Goal: Task Accomplishment & Management: Complete application form

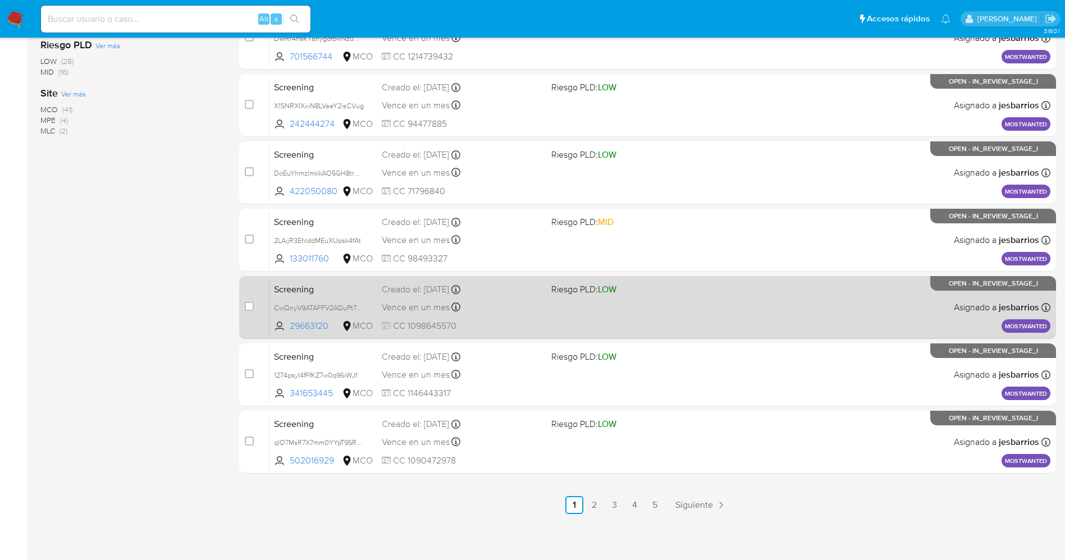
scroll to position [367, 0]
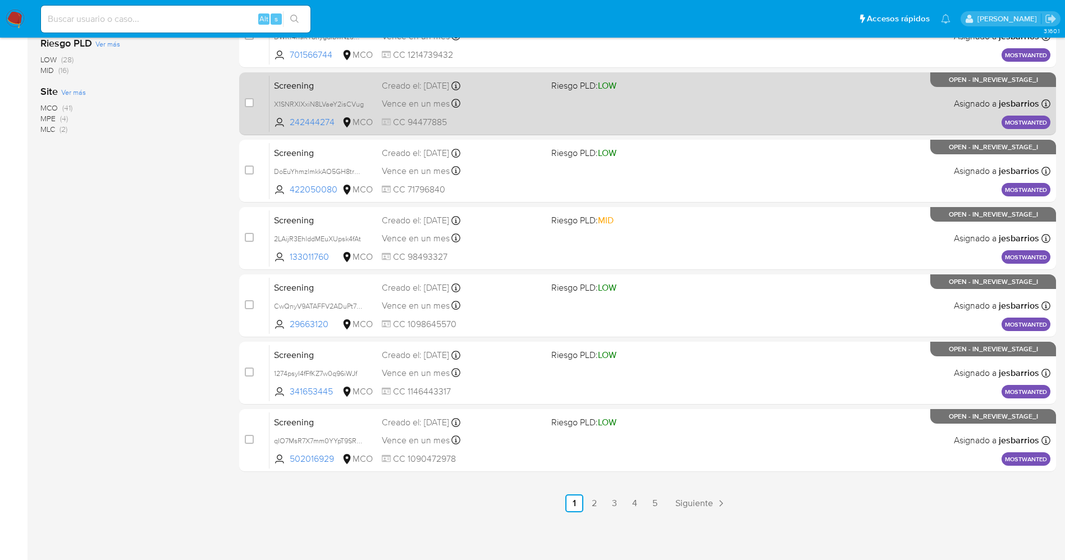
click at [647, 498] on link "5" at bounding box center [655, 504] width 18 height 18
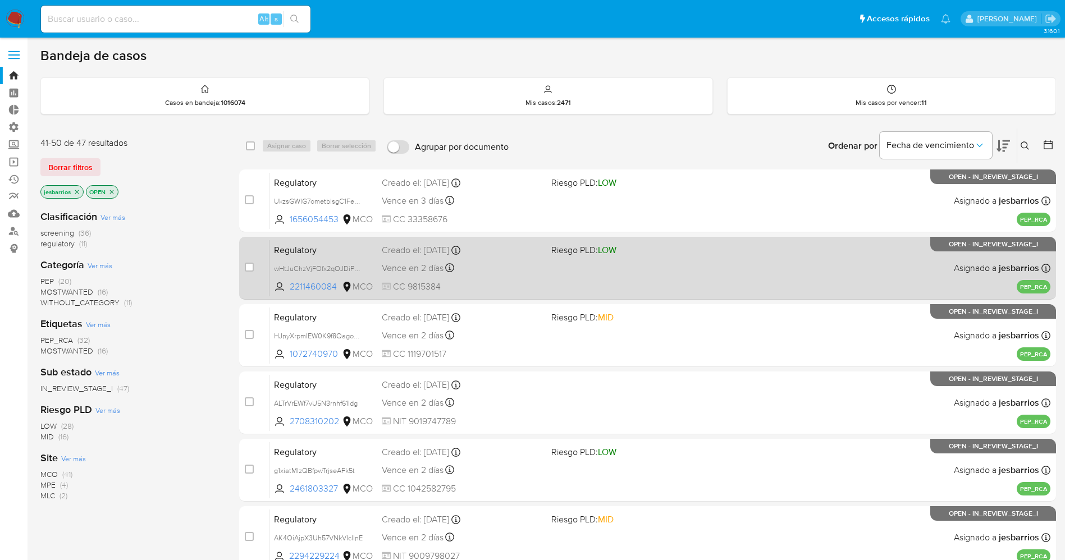
scroll to position [164, 0]
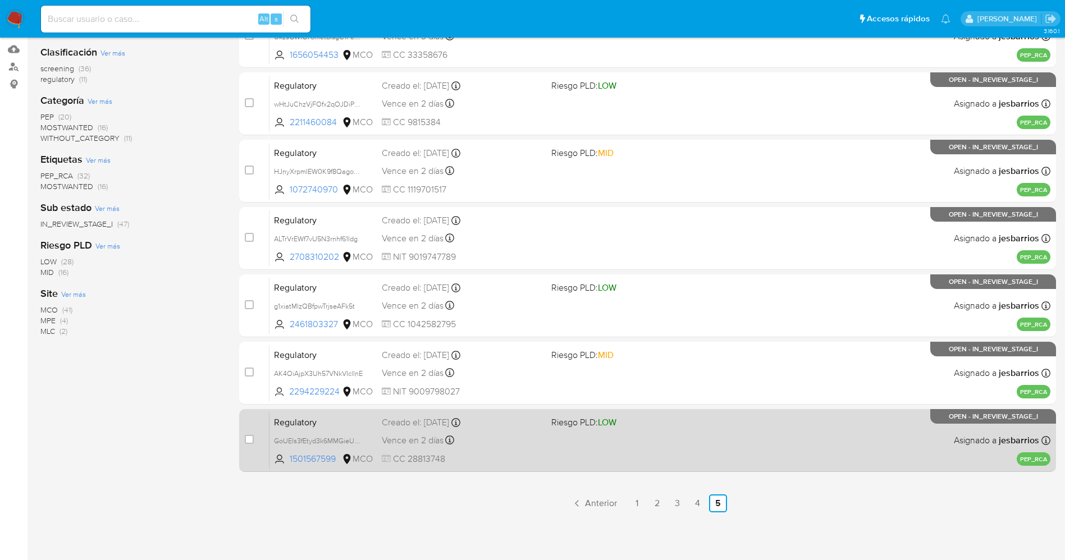
click at [651, 461] on div "Regulatory GoUEls3fEtyd3k6MMGieUWG0 1501567599 MCO Riesgo PLD: LOW Creado el: 2…" at bounding box center [659, 440] width 781 height 57
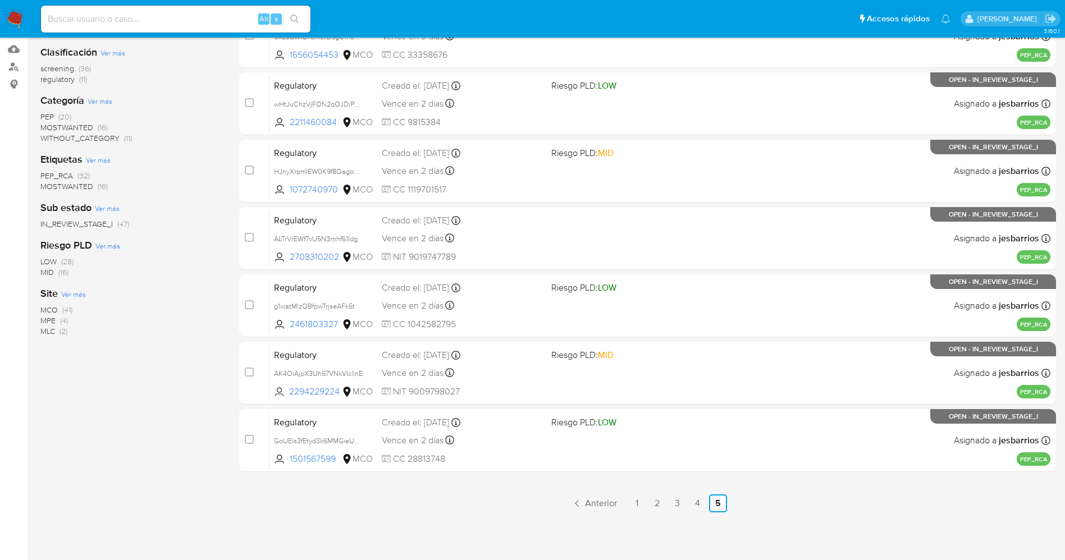
click at [18, 9] on nav "Pausado Ver notificaciones Alt s Accesos rápidos Presiona las siguientes teclas…" at bounding box center [532, 19] width 1065 height 38
click at [18, 11] on img at bounding box center [15, 19] width 19 height 19
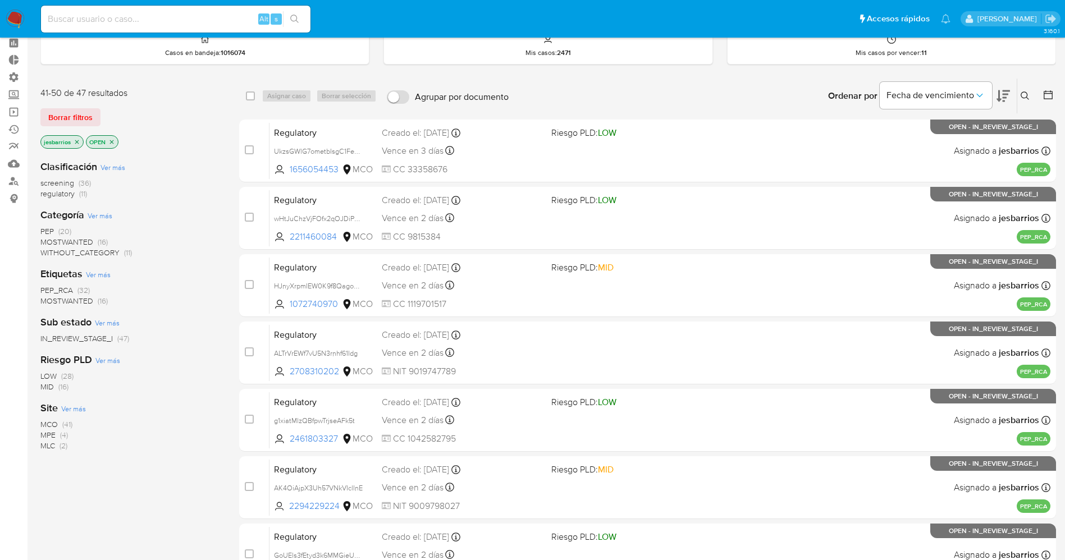
scroll to position [0, 0]
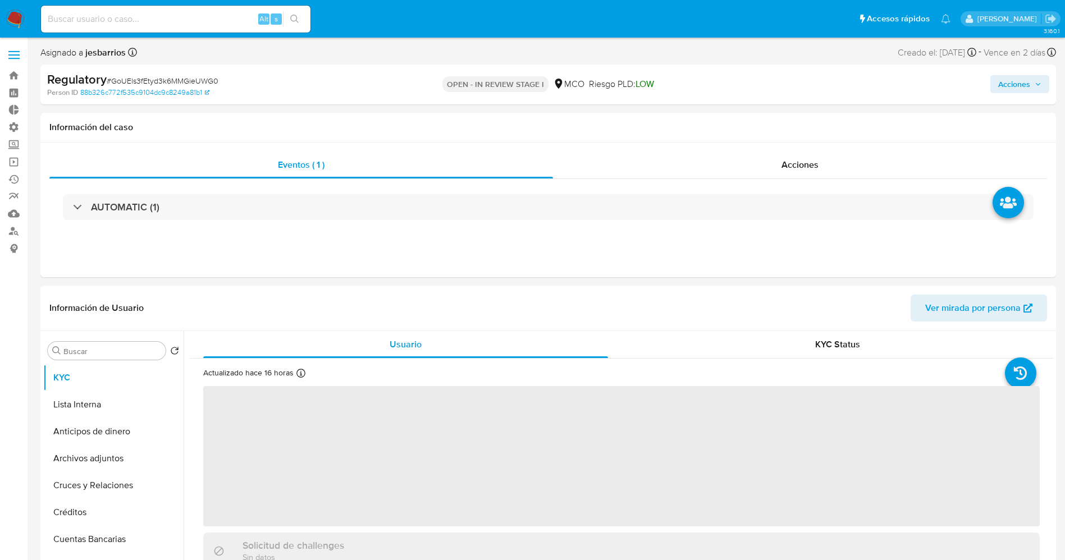
select select "10"
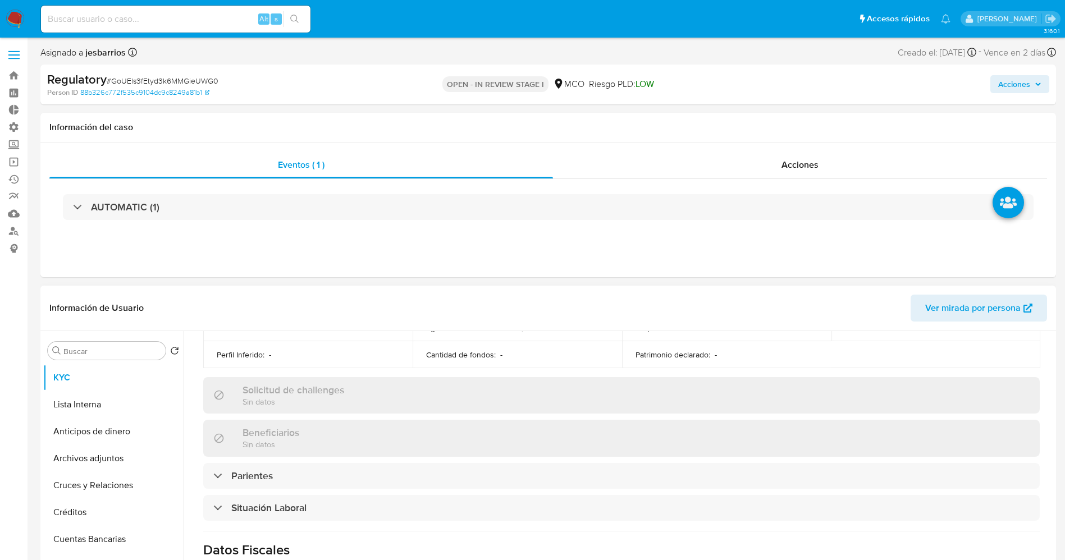
scroll to position [505, 0]
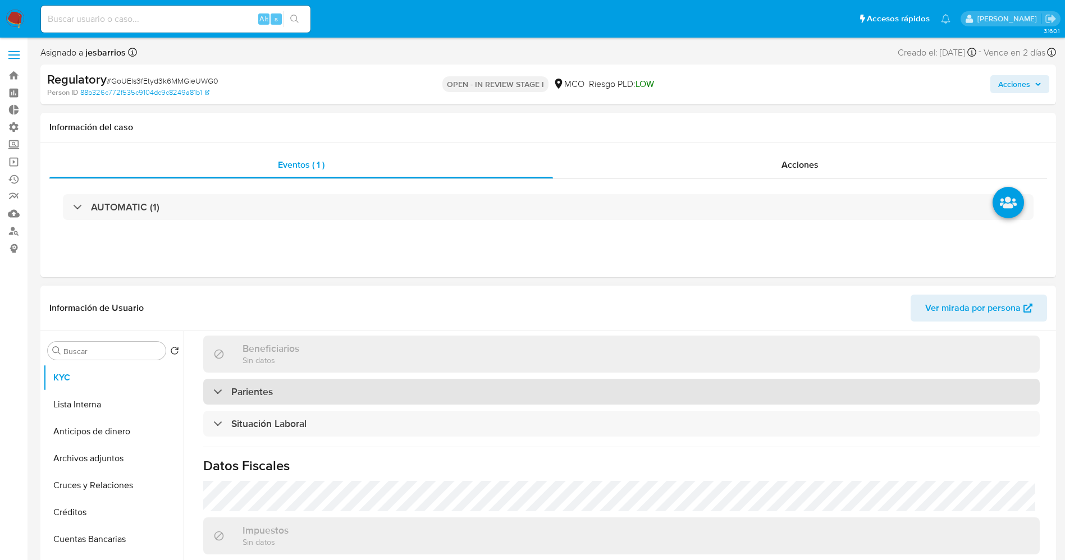
click at [262, 397] on h3 "Parientes" at bounding box center [252, 392] width 42 height 12
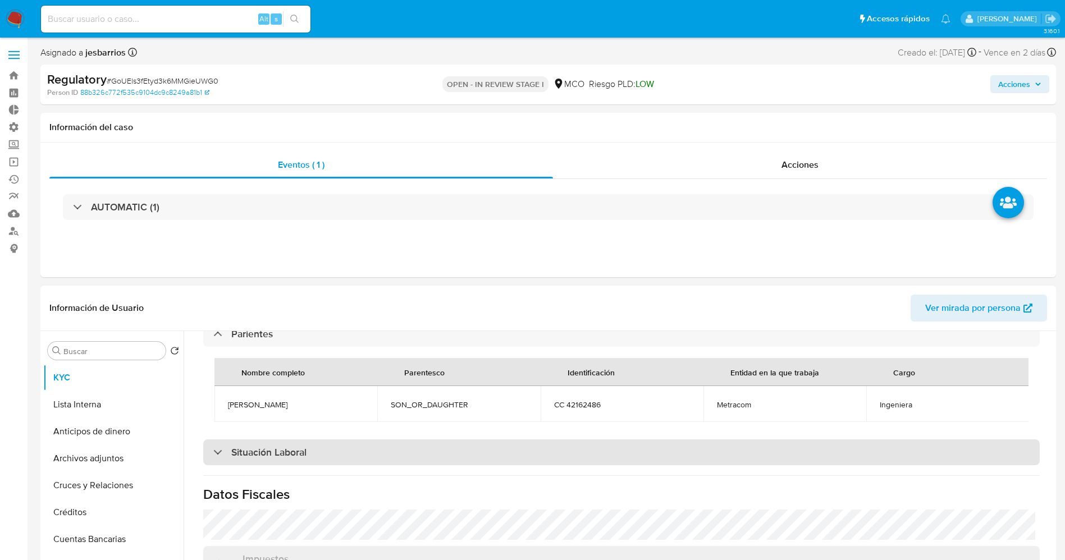
scroll to position [589, 0]
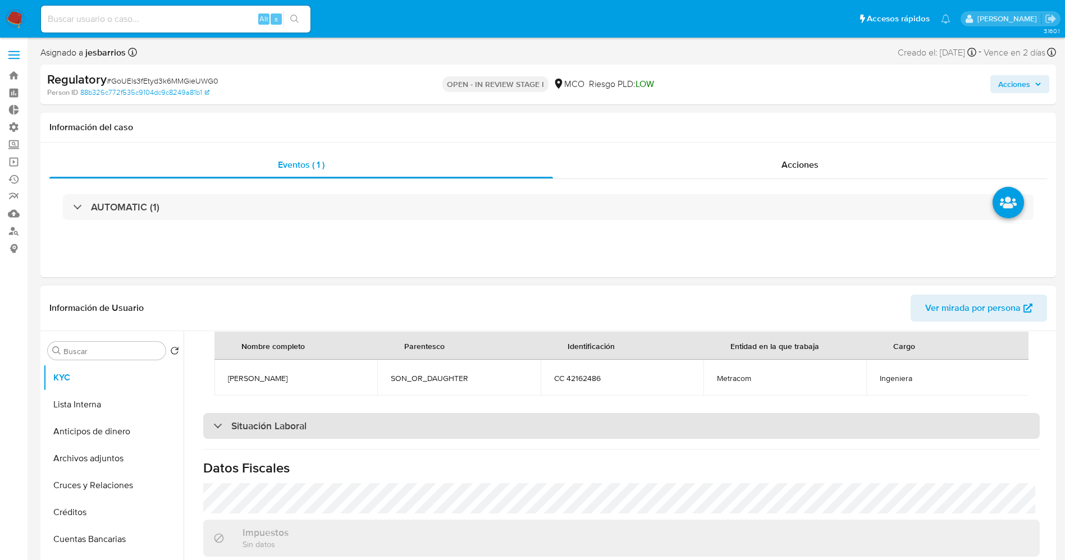
click at [255, 432] on h3 "Situación Laboral" at bounding box center [268, 426] width 75 height 12
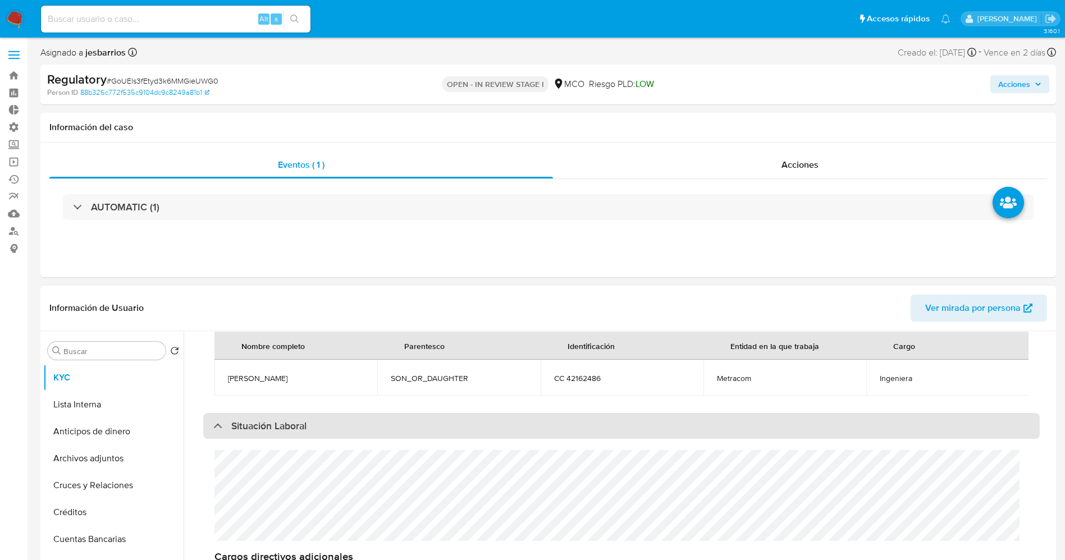
click at [255, 432] on h3 "Situación Laboral" at bounding box center [268, 426] width 75 height 12
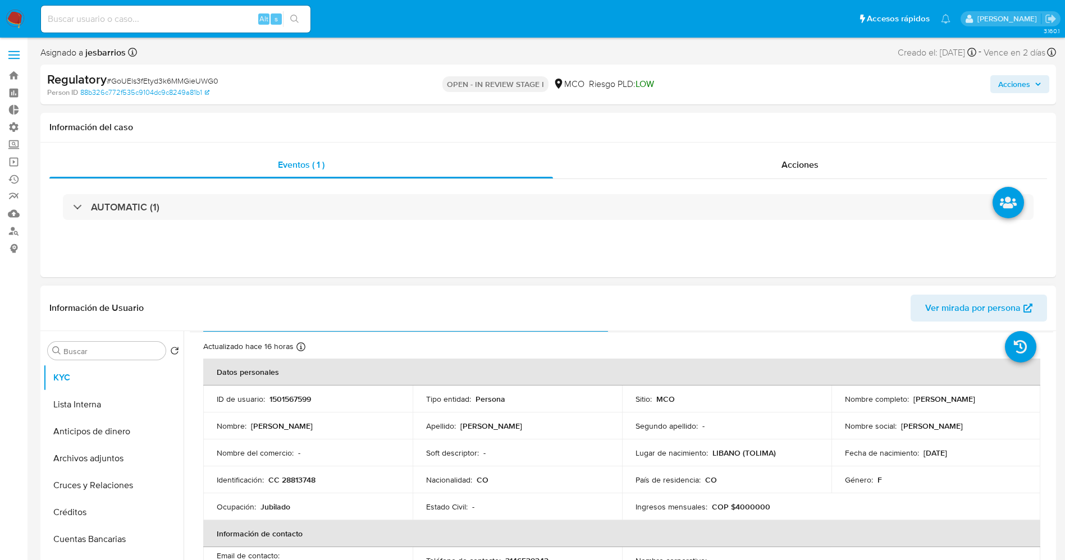
scroll to position [0, 0]
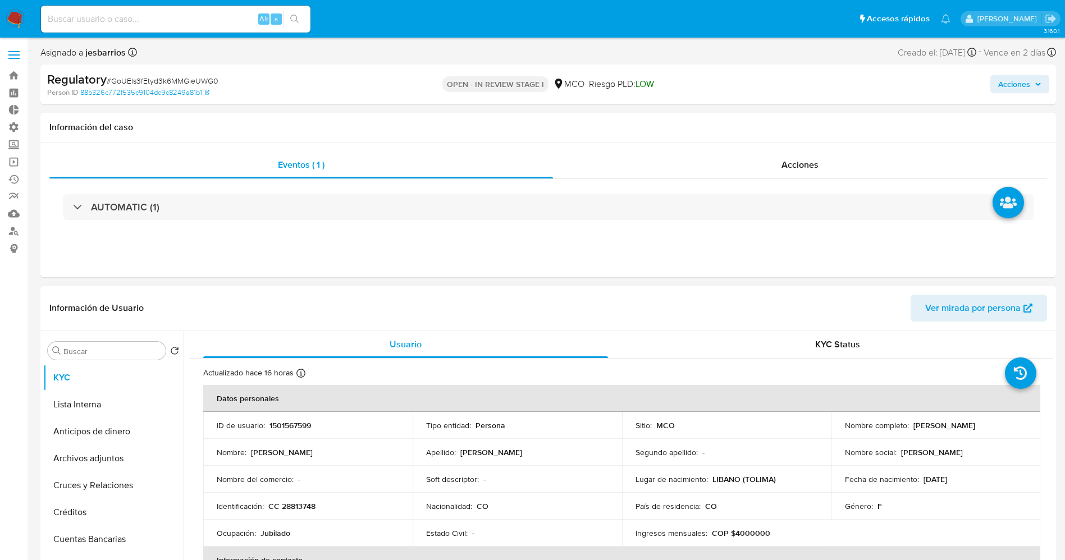
drag, startPoint x: 909, startPoint y: 424, endPoint x: 1012, endPoint y: 420, distance: 102.8
click at [1012, 420] on div "Nombre completo : Martha Ines Garces Toro" at bounding box center [936, 425] width 182 height 10
copy p "Martha Ines Garces Toro"
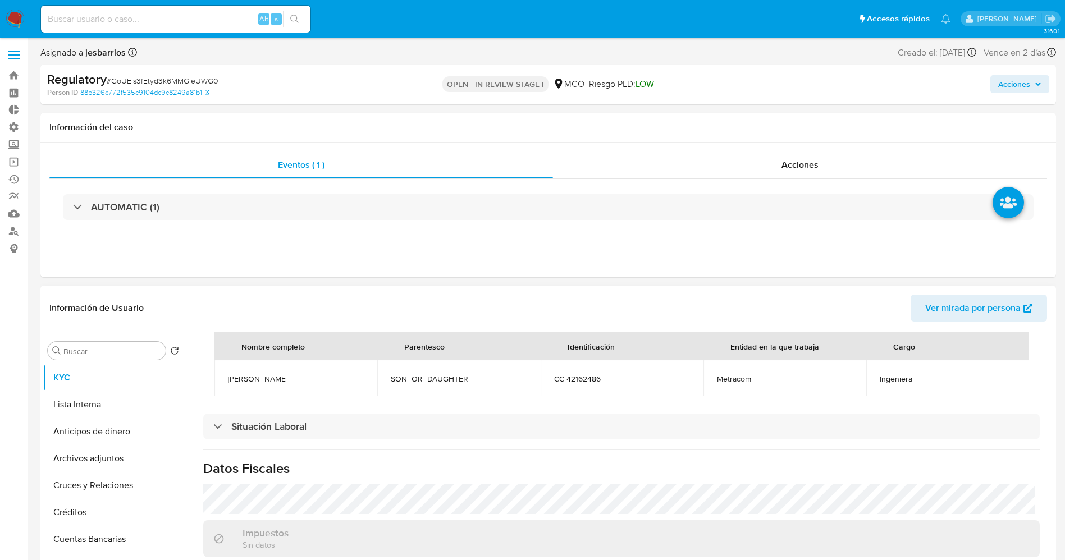
scroll to position [589, 0]
drag, startPoint x: 217, startPoint y: 383, endPoint x: 331, endPoint y: 368, distance: 115.0
click at [331, 368] on td "Catalina Londoño garces" at bounding box center [295, 378] width 163 height 36
copy span "Catalina Londoño garces"
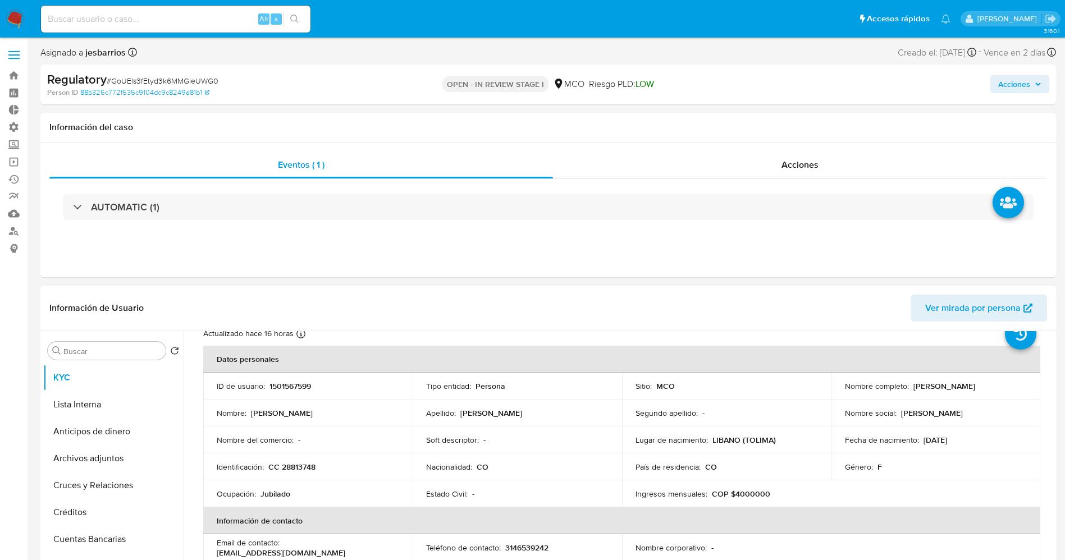
scroll to position [0, 0]
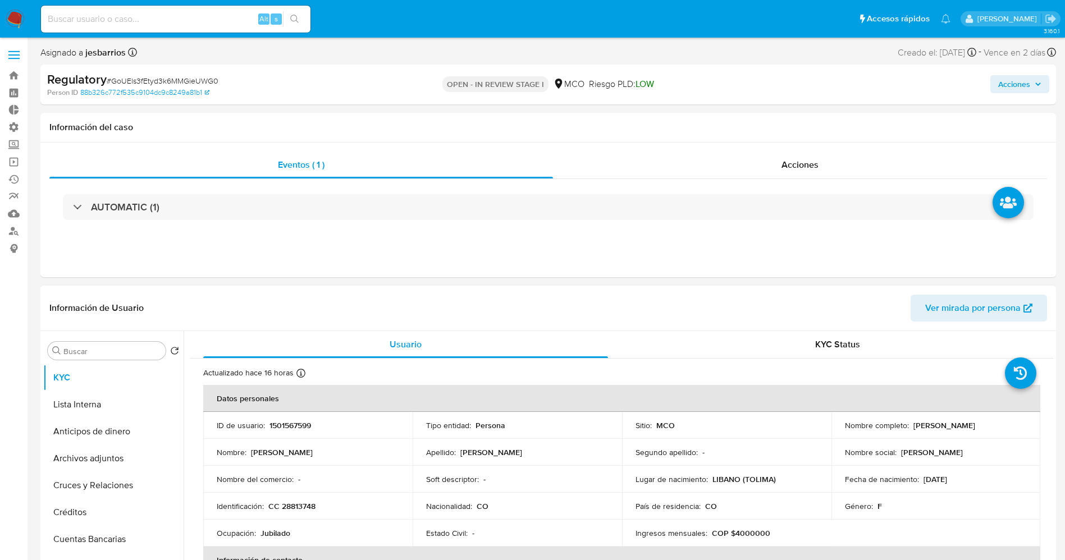
drag, startPoint x: 912, startPoint y: 426, endPoint x: 1024, endPoint y: 425, distance: 112.3
click at [1024, 425] on td "Nombre completo : Martha Ines Garces Toro" at bounding box center [935, 425] width 209 height 27
copy p "Martha Ines Garces Toro"
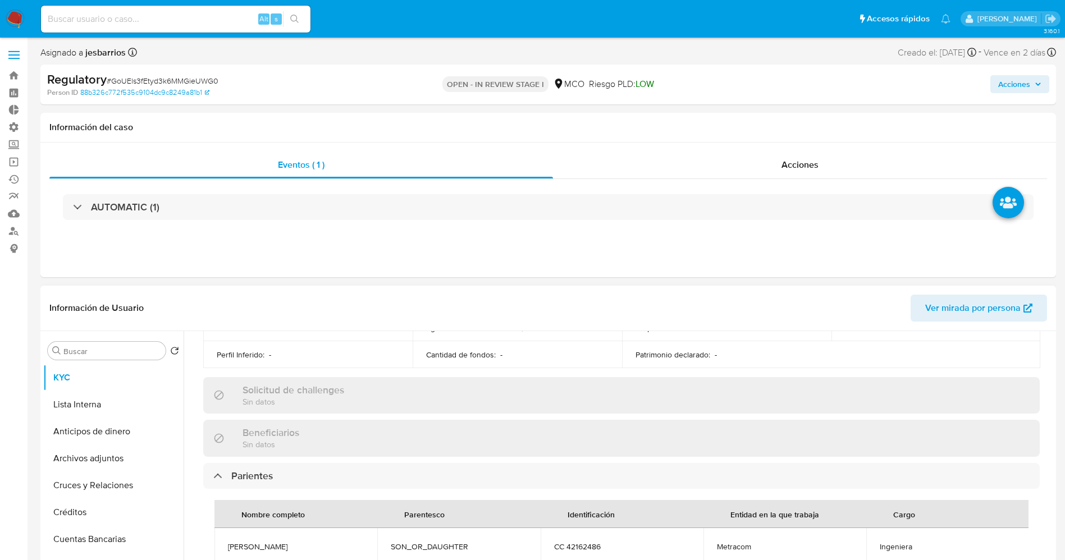
scroll to position [505, 0]
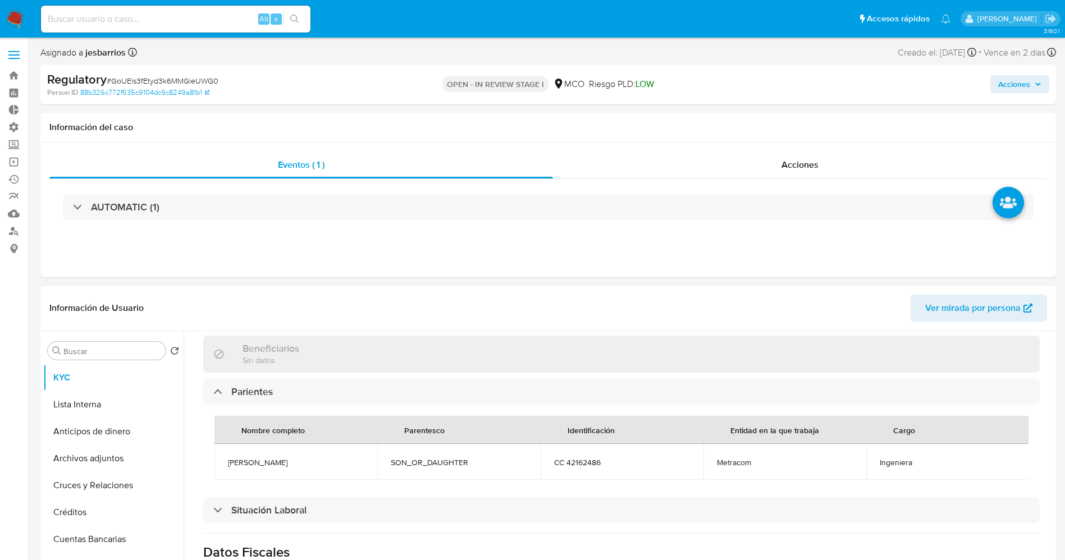
drag, startPoint x: 216, startPoint y: 466, endPoint x: 337, endPoint y: 464, distance: 120.7
click at [337, 464] on td "Catalina Londoño garces" at bounding box center [295, 462] width 163 height 36
copy span "Catalina Londoño garces"
drag, startPoint x: 708, startPoint y: 465, endPoint x: 735, endPoint y: 463, distance: 26.5
click at [710, 465] on td "Metracom" at bounding box center [784, 462] width 163 height 36
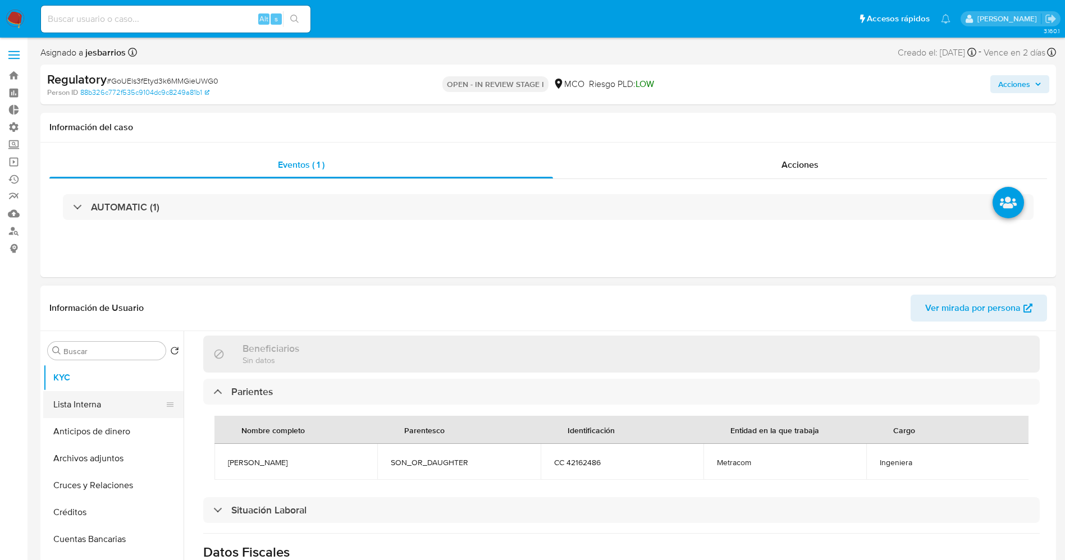
click at [95, 405] on button "Lista Interna" at bounding box center [108, 404] width 131 height 27
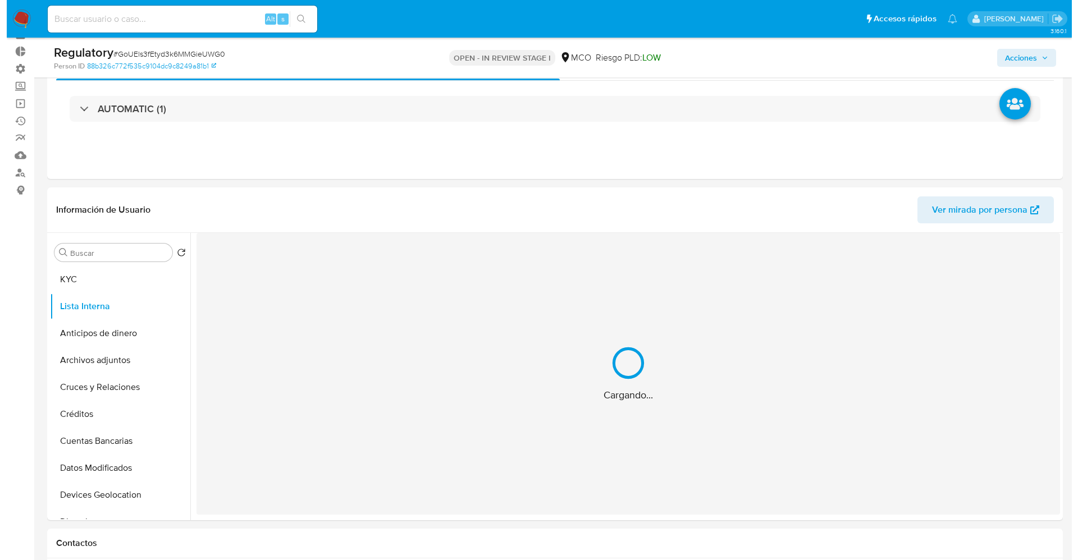
scroll to position [84, 0]
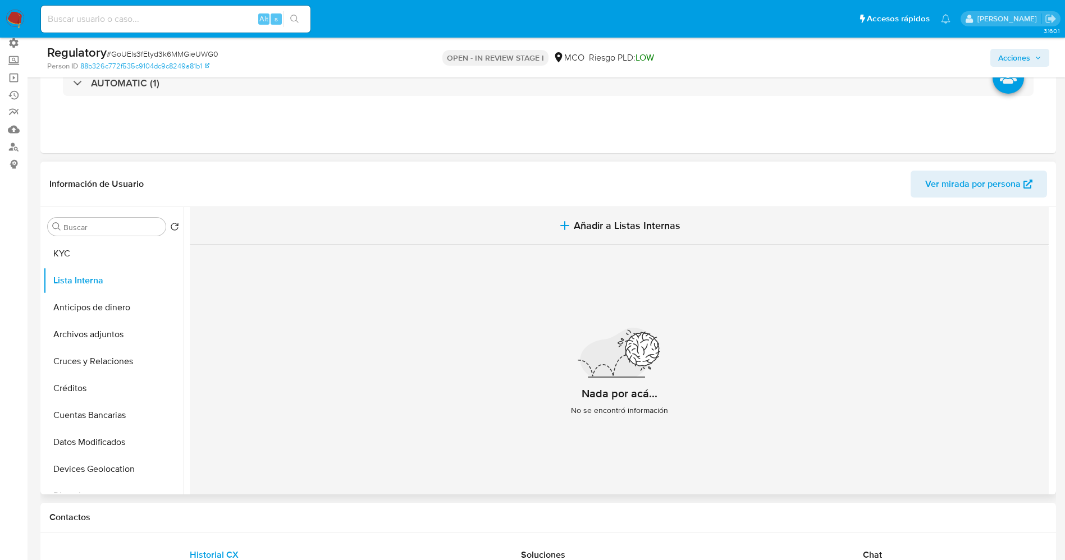
click at [587, 217] on button "Añadir a Listas Internas" at bounding box center [619, 226] width 859 height 38
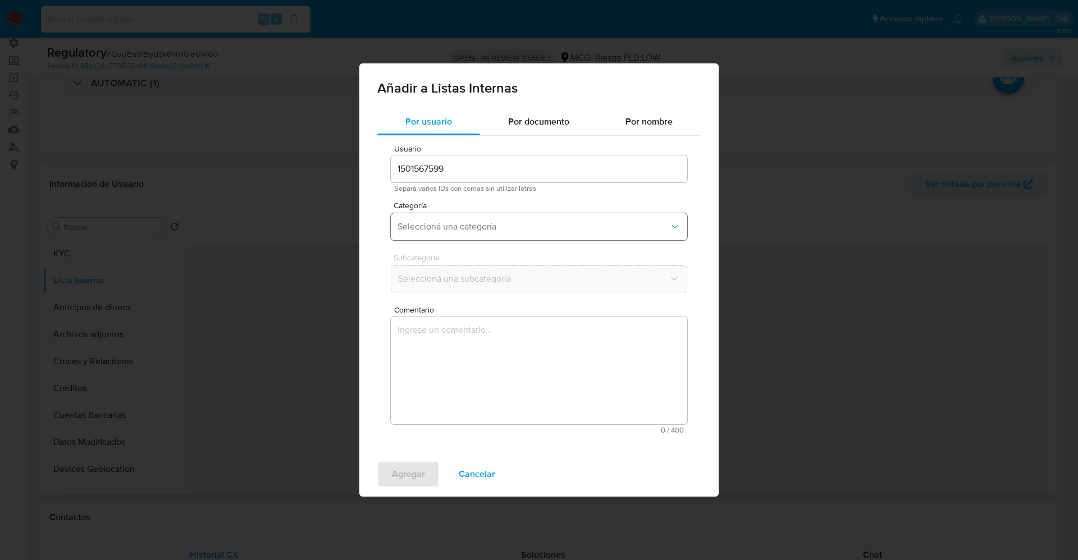
click at [452, 219] on button "Seleccioná una categoría" at bounding box center [539, 226] width 296 height 27
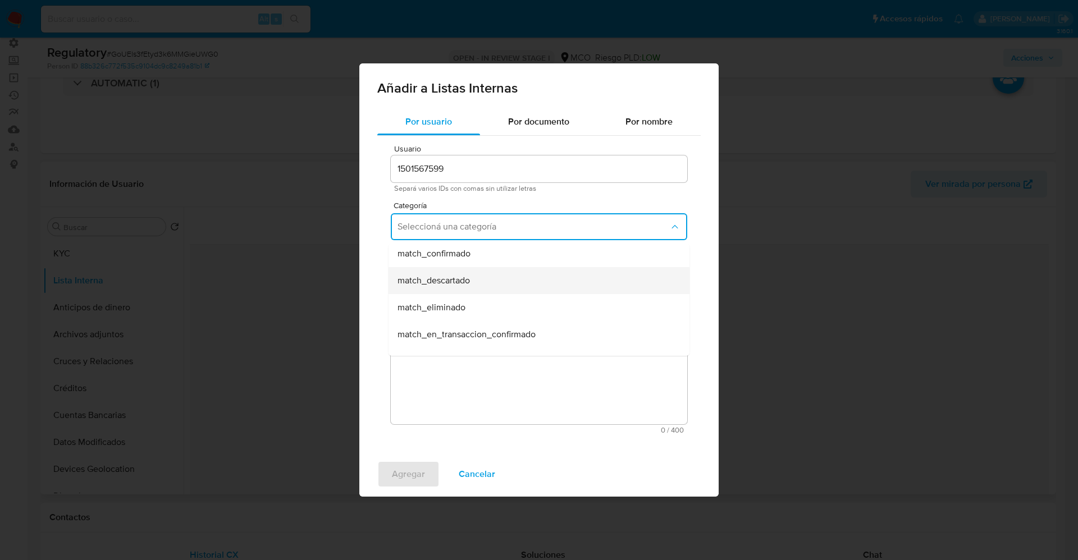
click at [450, 280] on span "match_descartado" at bounding box center [433, 280] width 72 height 11
click at [451, 278] on span "Seleccioná una subcategoría" at bounding box center [533, 278] width 272 height 11
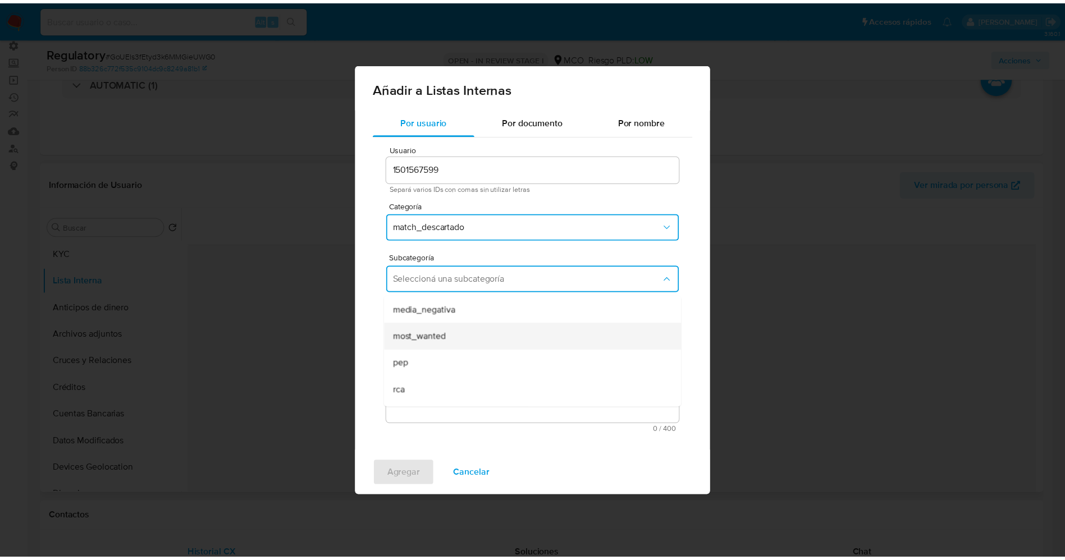
scroll to position [76, 0]
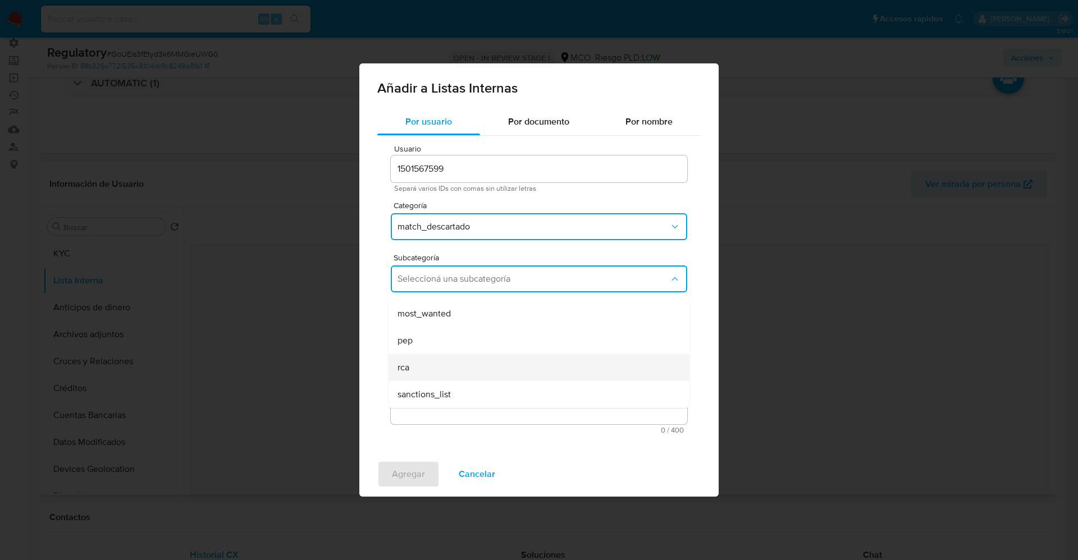
click at [424, 368] on div "rca" at bounding box center [535, 367] width 276 height 27
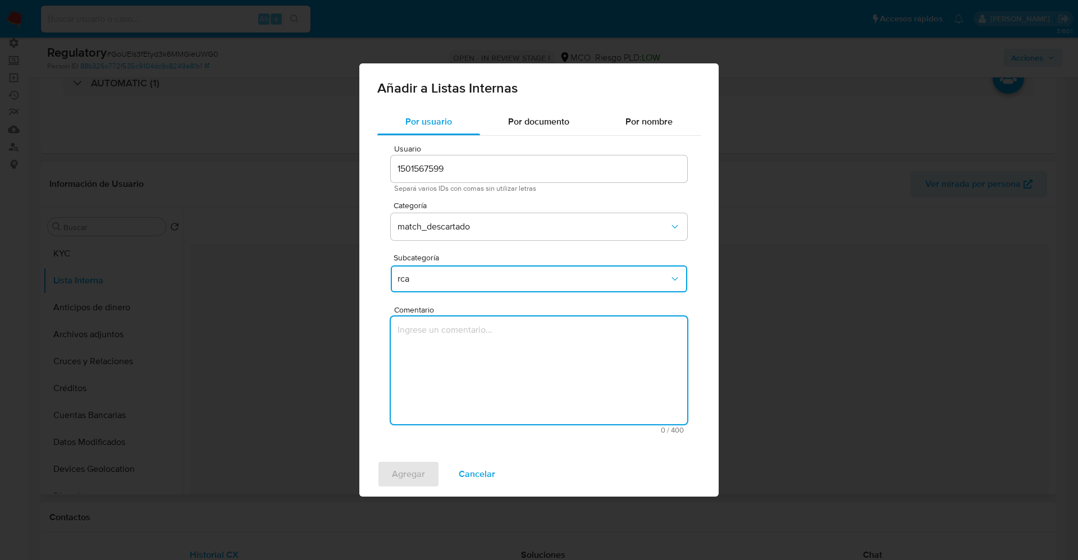
click at [424, 368] on textarea "Comentario" at bounding box center [539, 371] width 296 height 108
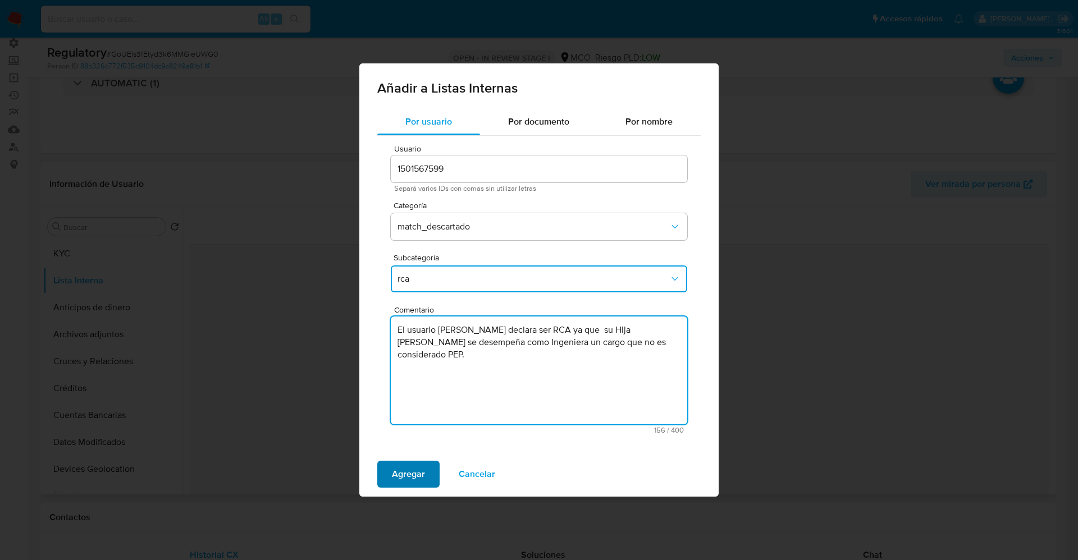
type textarea "El usuario Martha Ines Garces Toro declara ser RCA ya que su Hija Catalina Lond…"
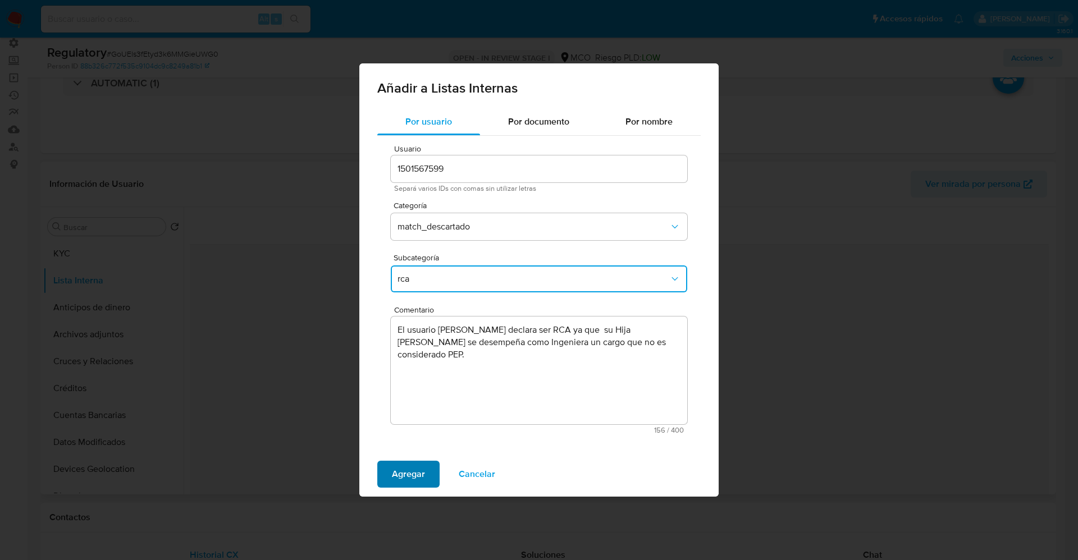
click at [415, 480] on span "Agregar" at bounding box center [408, 474] width 33 height 25
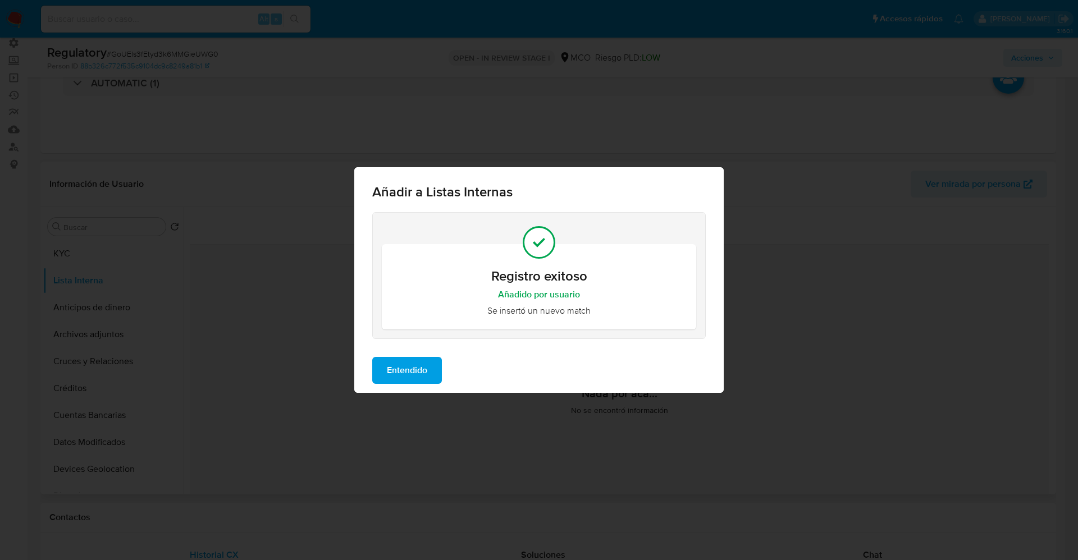
click at [421, 373] on span "Entendido" at bounding box center [407, 370] width 40 height 25
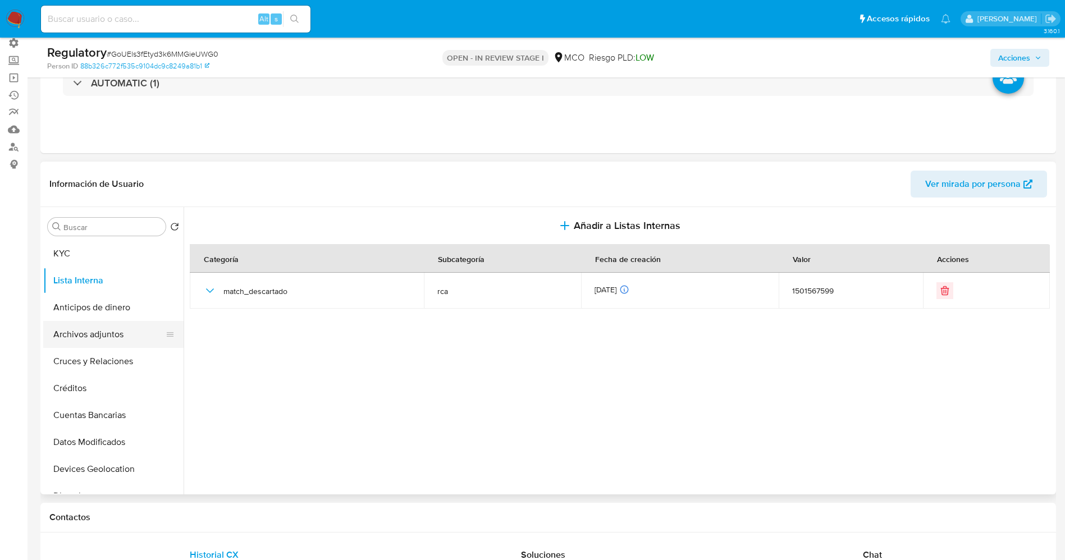
click at [93, 336] on button "Archivos adjuntos" at bounding box center [108, 334] width 131 height 27
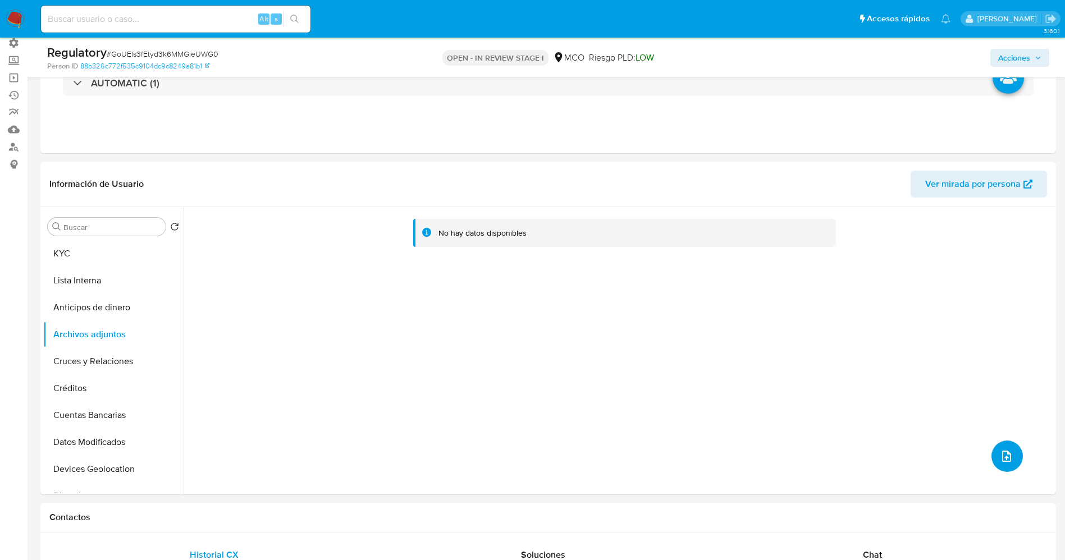
click at [999, 446] on button "upload-file" at bounding box center [1006, 456] width 31 height 31
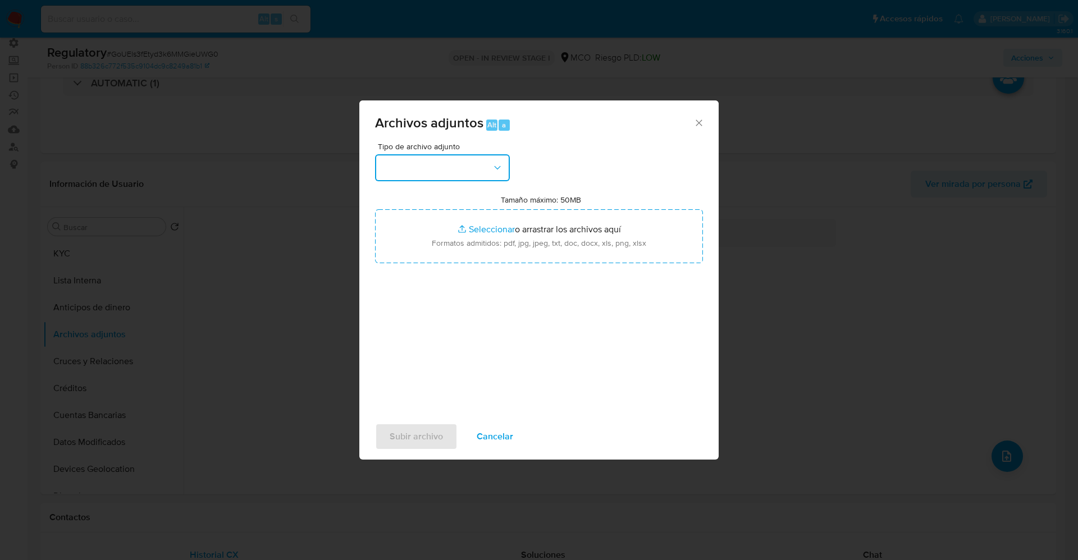
click at [459, 161] on button "button" at bounding box center [442, 167] width 135 height 27
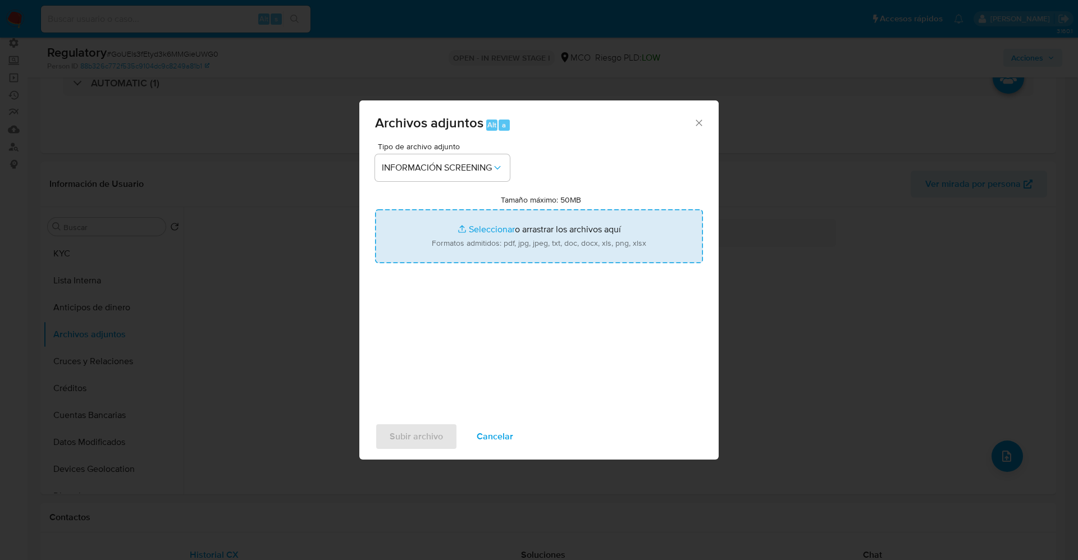
type input "C:\fakepath\CaseDossierReport_5jb75j1z1d911k1ha4jl7al6f.pdf"
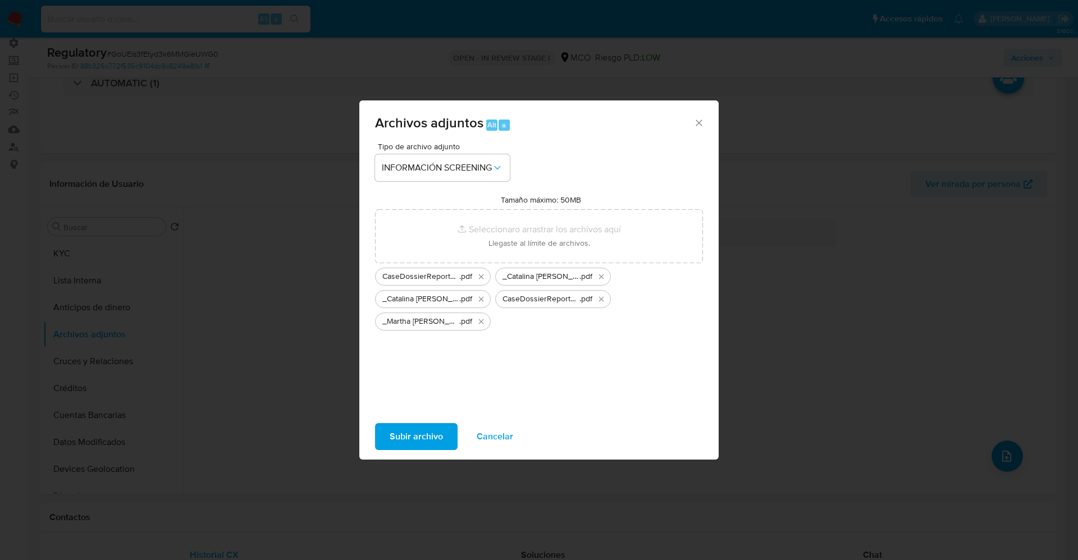
click at [404, 437] on span "Subir archivo" at bounding box center [416, 436] width 53 height 25
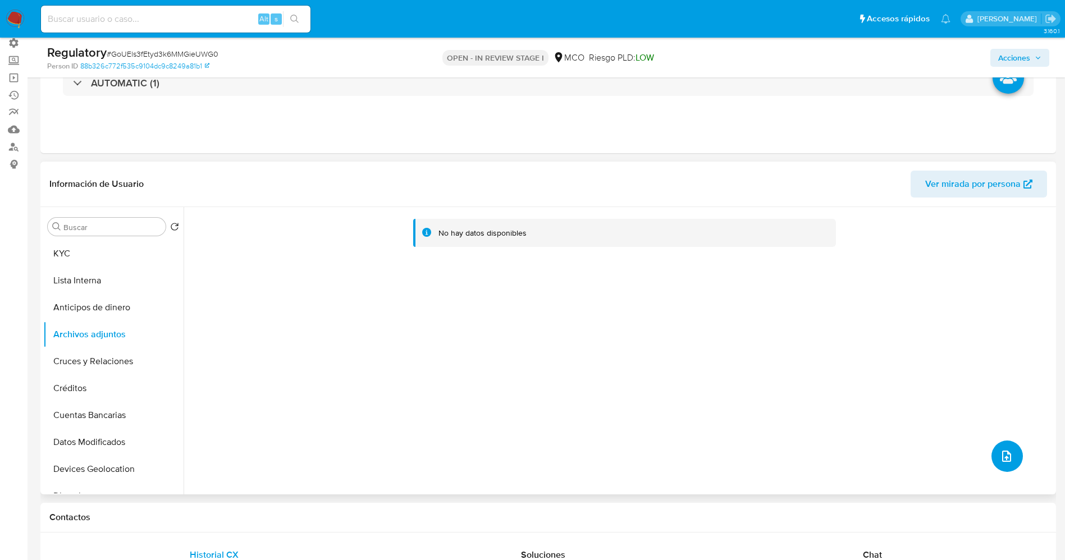
click at [1000, 454] on icon "upload-file" at bounding box center [1006, 456] width 13 height 13
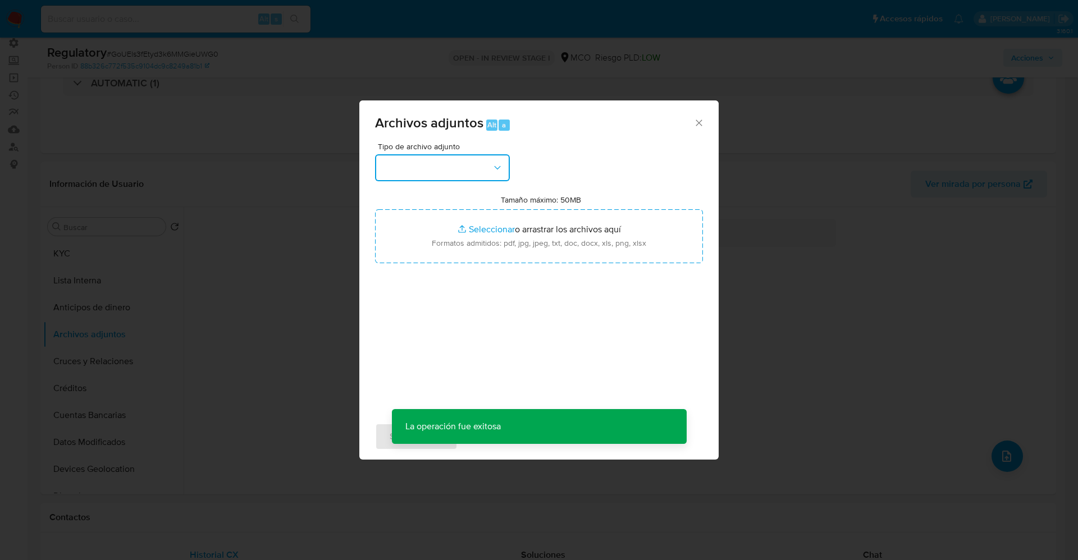
click at [447, 172] on button "button" at bounding box center [442, 167] width 135 height 27
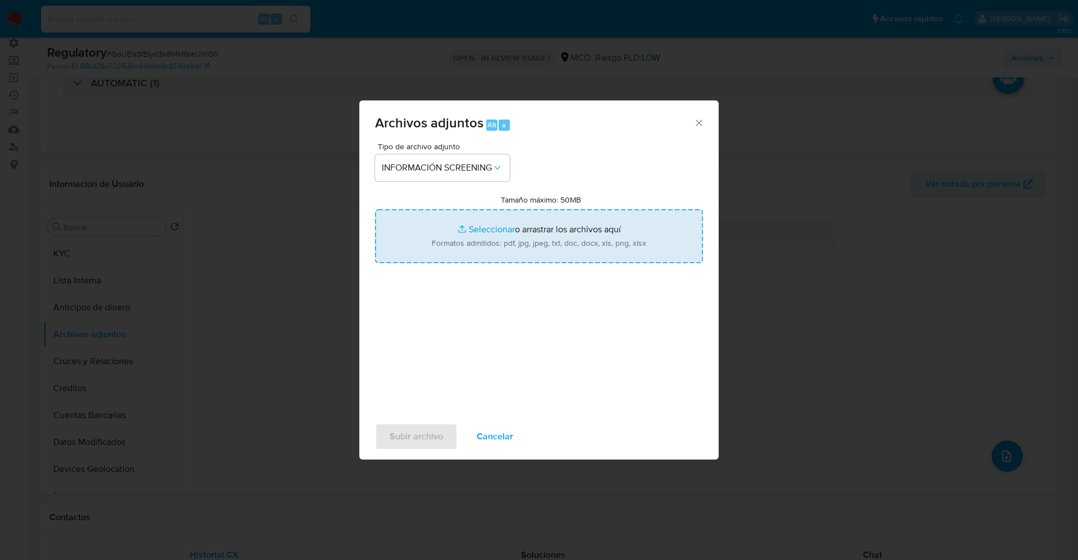
type input "C:\fakepath\_Martha Ines Garces Toro_ - Buscar con Google.pdf"
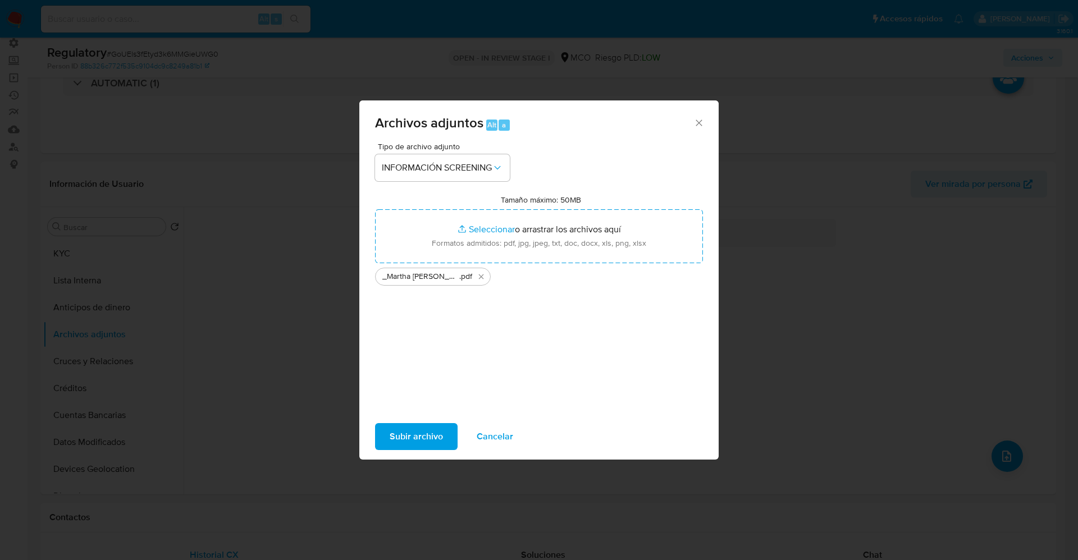
click at [418, 435] on span "Subir archivo" at bounding box center [416, 436] width 53 height 25
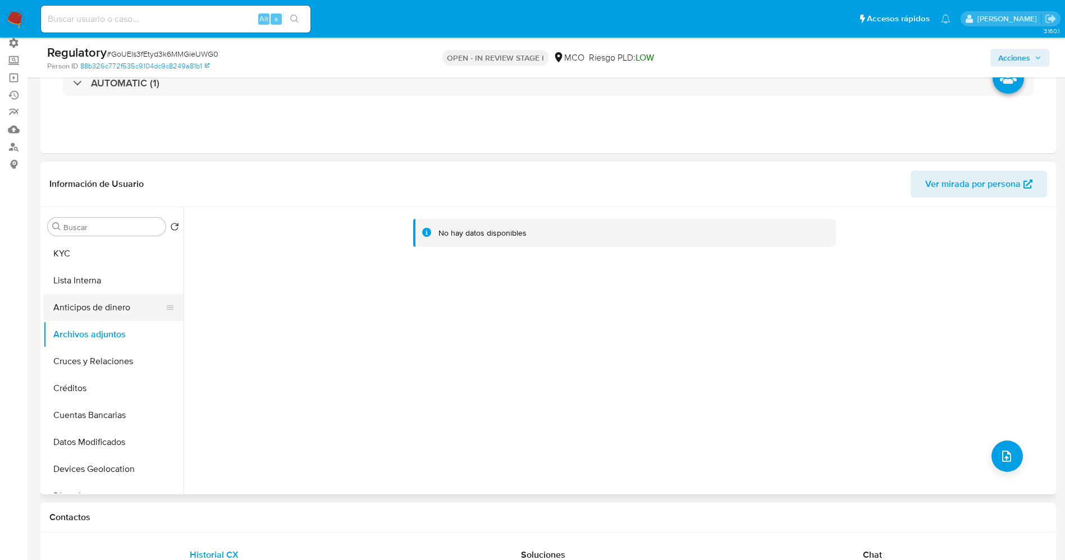
click at [66, 295] on button "Anticipos de dinero" at bounding box center [108, 307] width 131 height 27
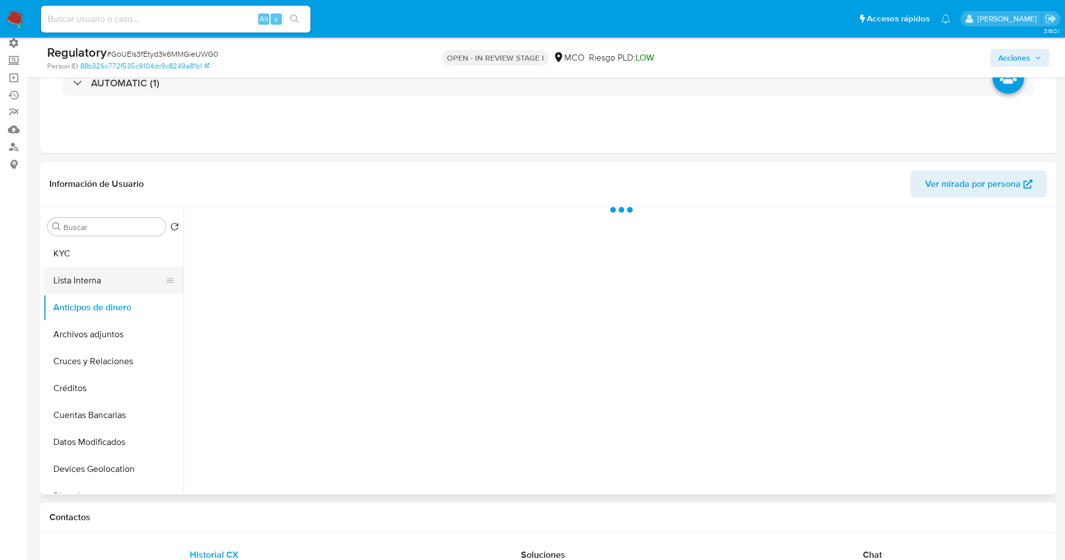
click at [68, 285] on button "Lista Interna" at bounding box center [108, 280] width 131 height 27
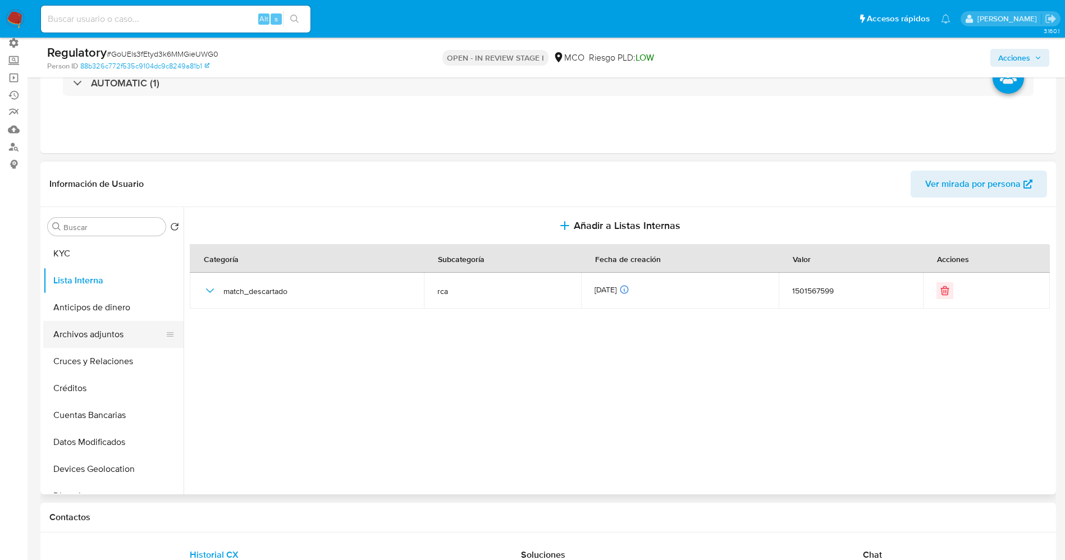
click at [90, 328] on button "Archivos adjuntos" at bounding box center [108, 334] width 131 height 27
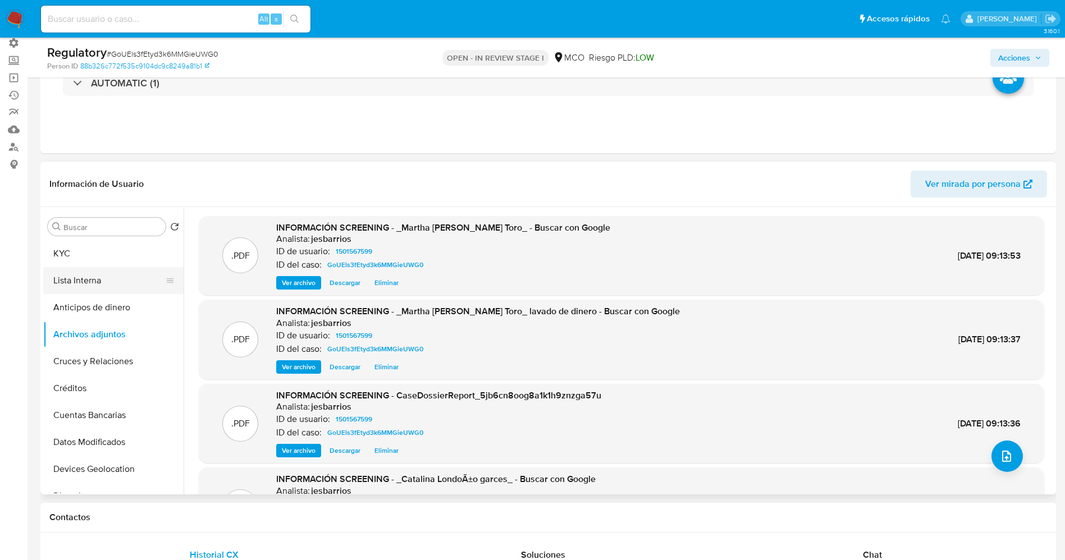
click at [92, 267] on button "Lista Interna" at bounding box center [108, 280] width 131 height 27
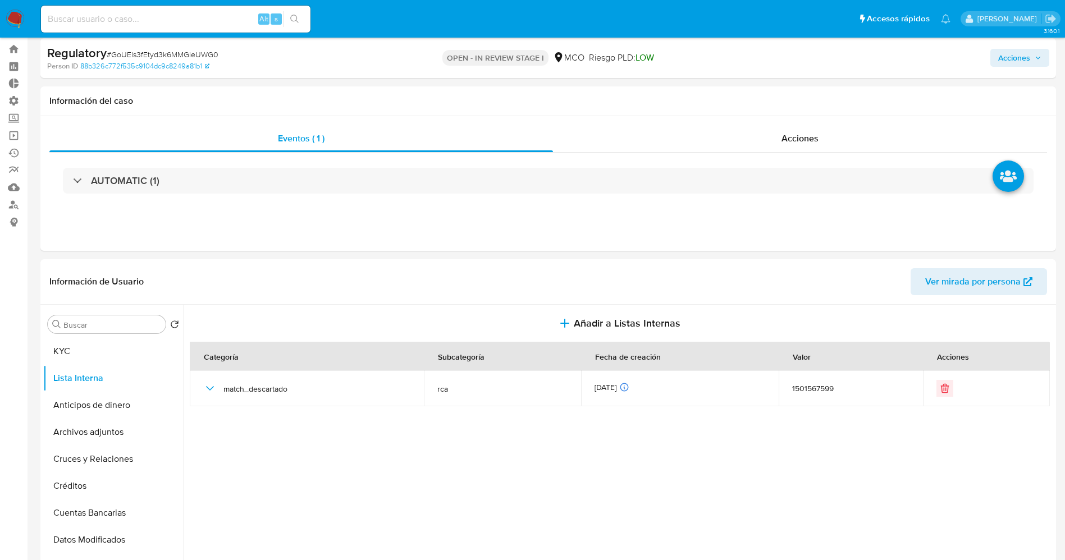
scroll to position [0, 0]
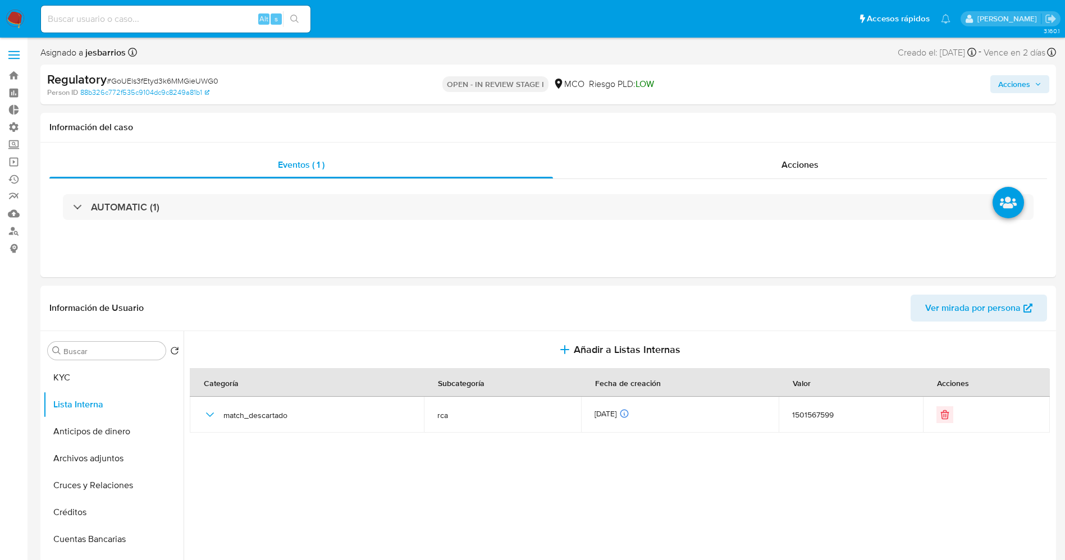
click at [1015, 71] on div "Acciones" at bounding box center [883, 84] width 331 height 26
click at [1017, 75] on span "Acciones" at bounding box center [1014, 84] width 32 height 18
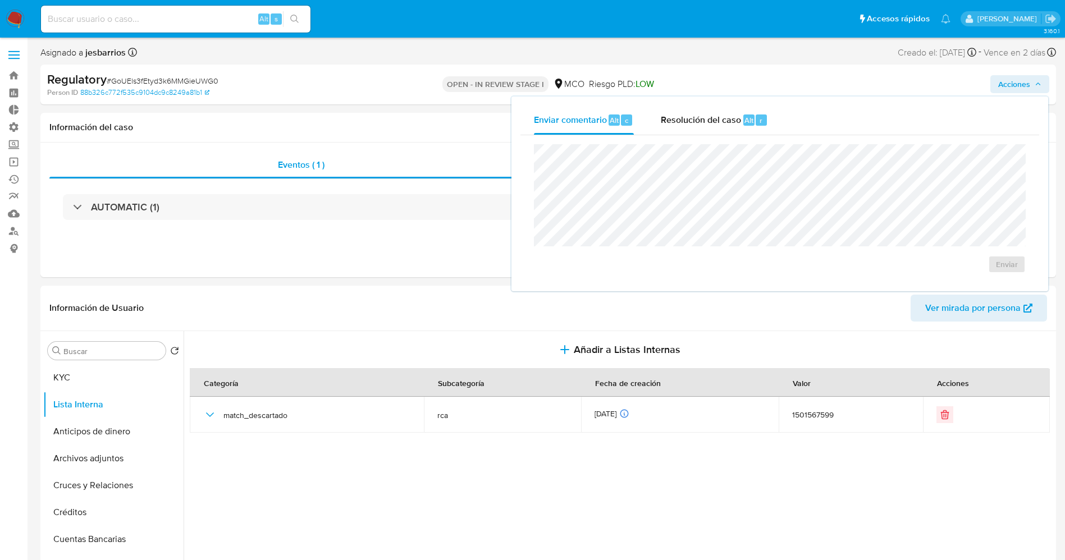
drag, startPoint x: 680, startPoint y: 117, endPoint x: 686, endPoint y: 140, distance: 23.3
click at [681, 120] on span "Resolución del caso" at bounding box center [701, 119] width 80 height 13
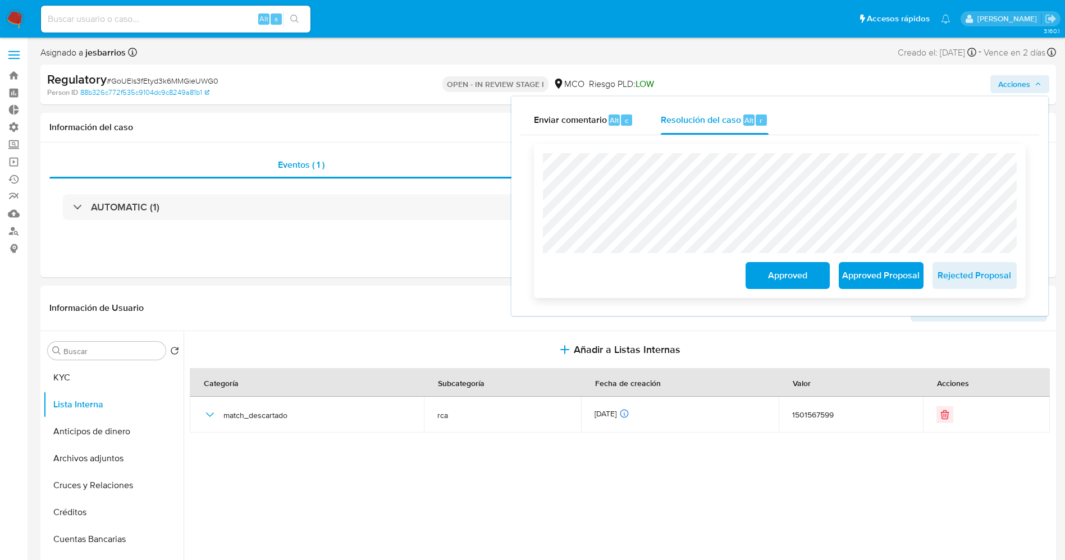
click at [779, 268] on span "Approved" at bounding box center [787, 275] width 55 height 25
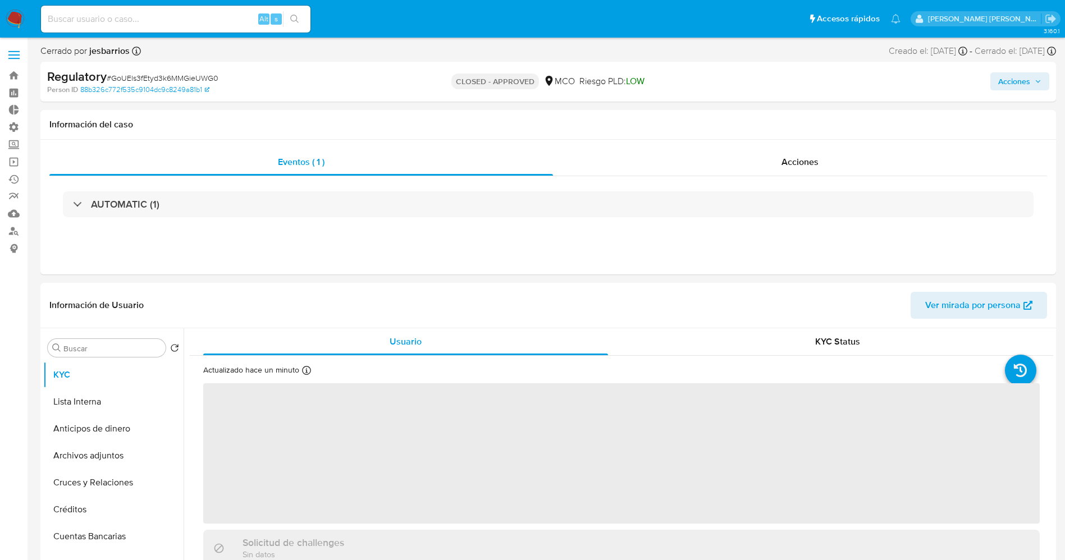
select select "10"
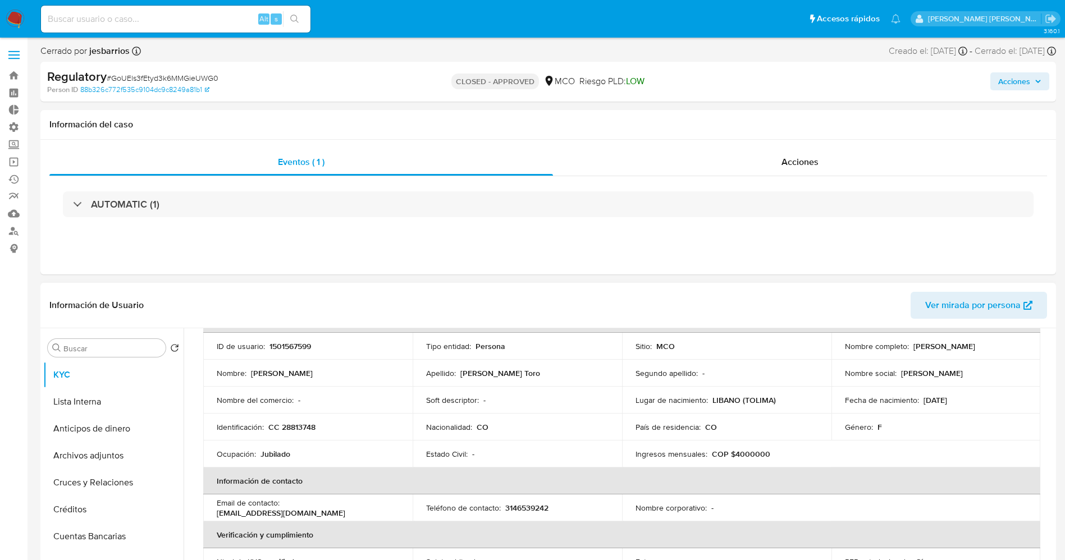
scroll to position [168, 0]
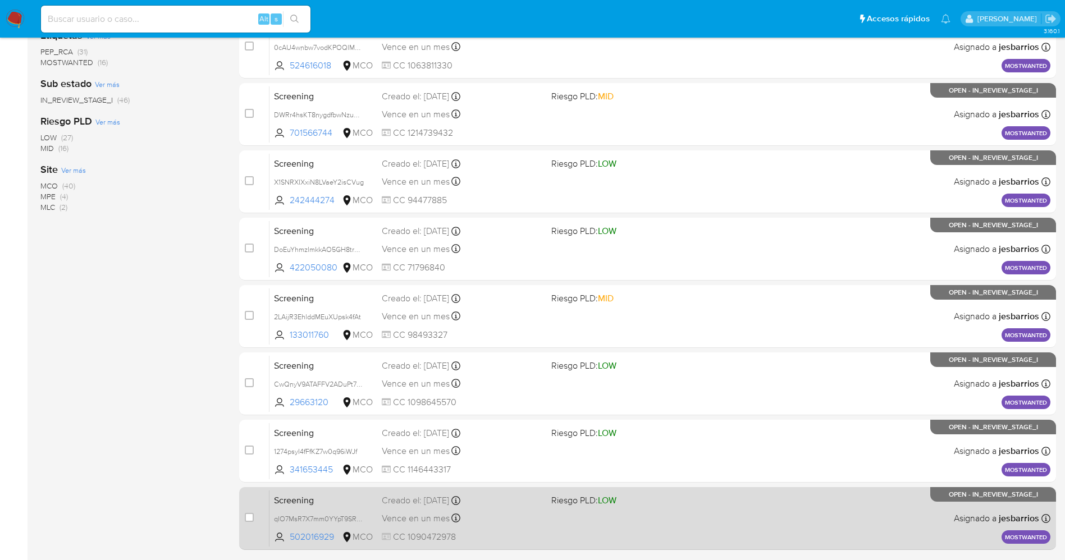
scroll to position [367, 0]
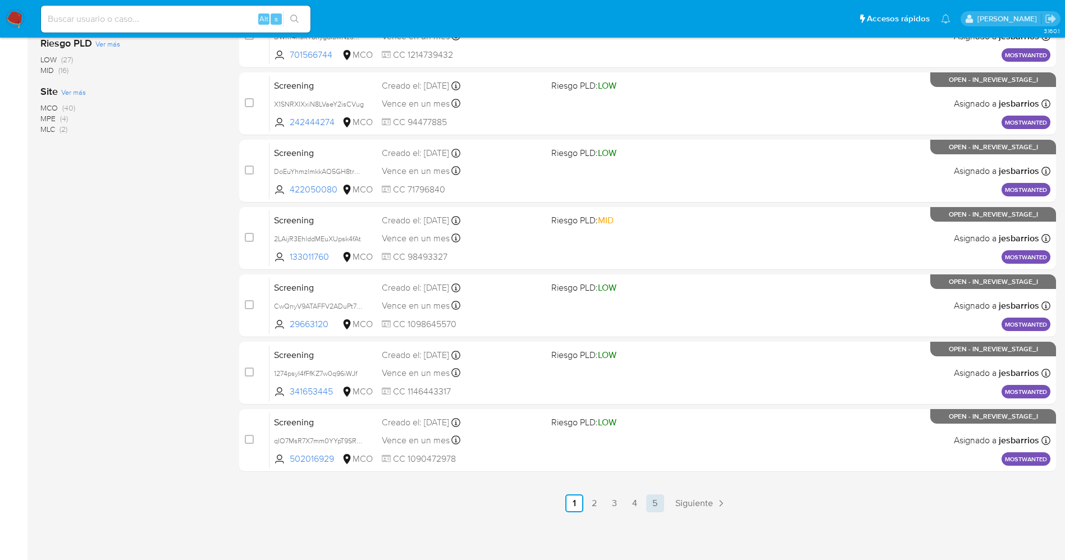
click at [662, 498] on link "5" at bounding box center [655, 504] width 18 height 18
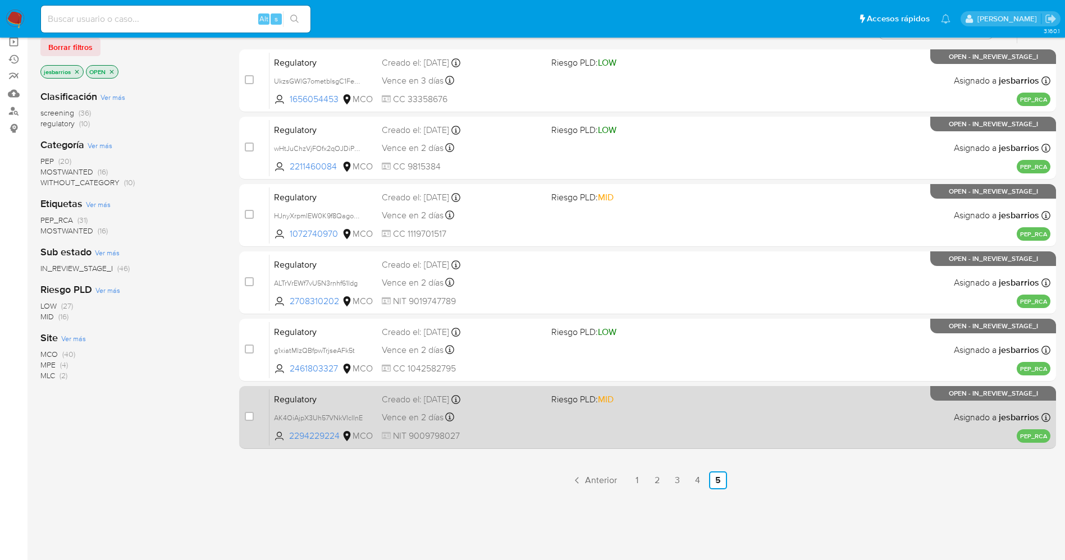
scroll to position [123, 0]
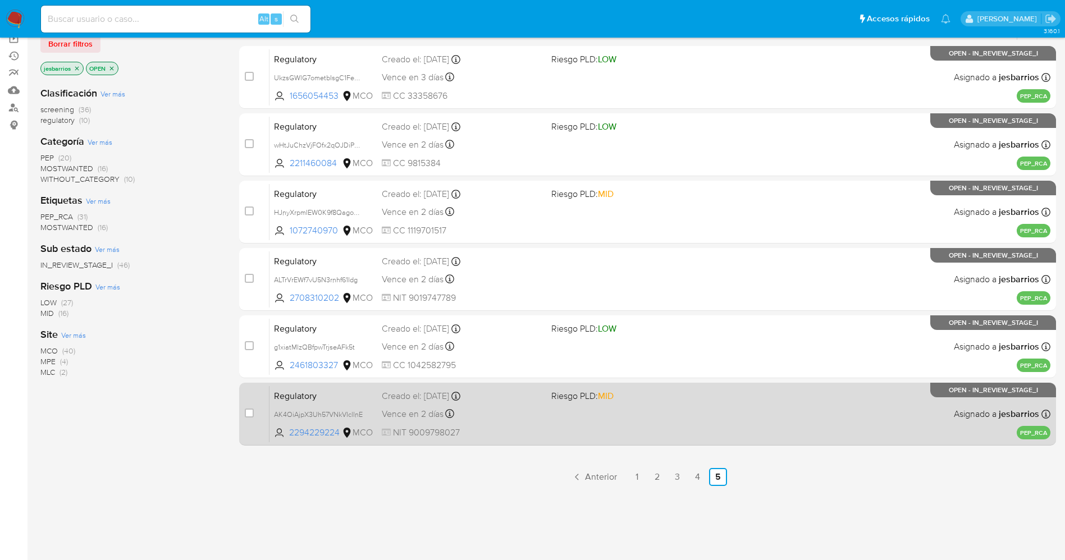
click at [616, 414] on span at bounding box center [631, 414] width 161 height 2
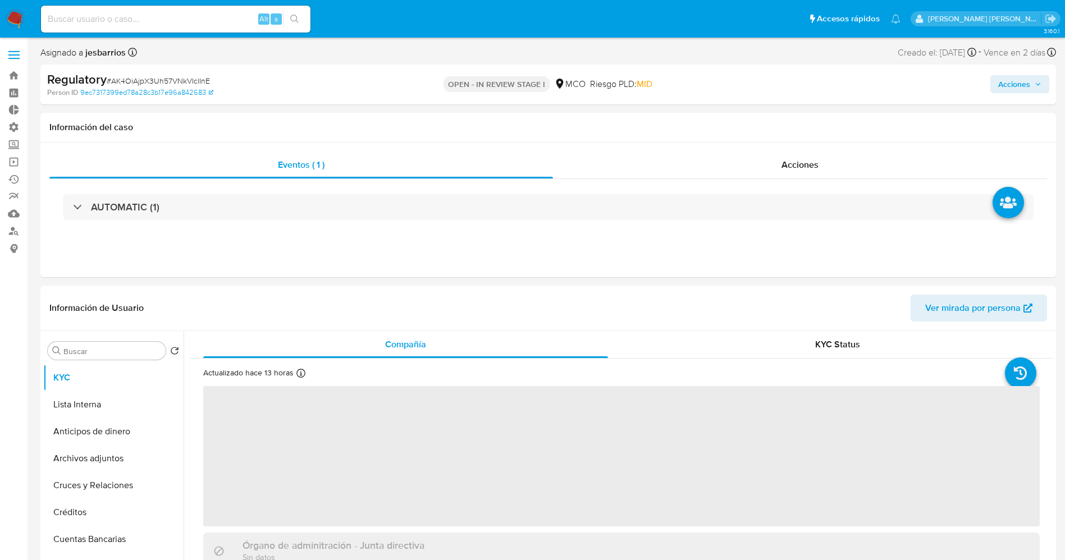
select select "10"
